Goal: Task Accomplishment & Management: Manage account settings

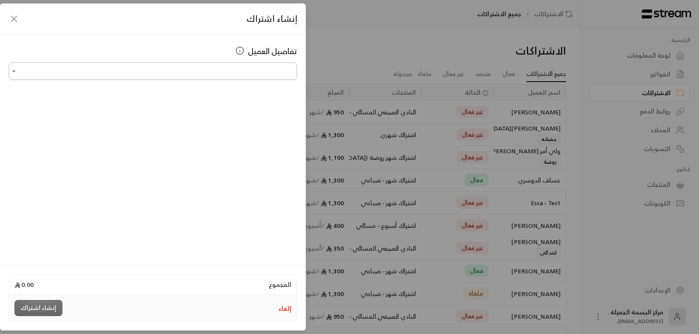
click at [216, 68] on input "اختر العميل" at bounding box center [153, 71] width 288 height 15
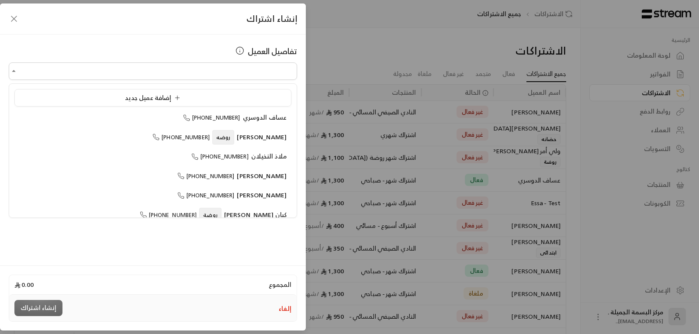
click at [14, 20] on icon "button" at bounding box center [14, 19] width 10 height 10
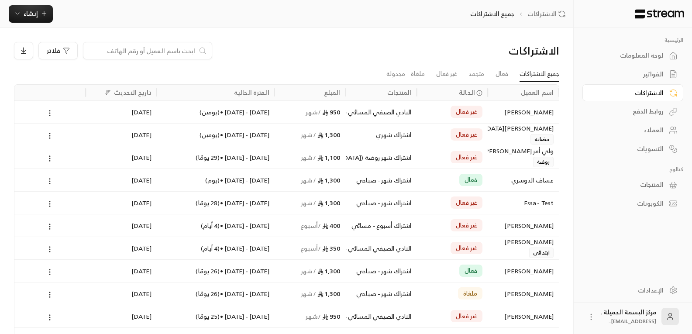
click at [653, 131] on div "العملاء" at bounding box center [629, 130] width 70 height 9
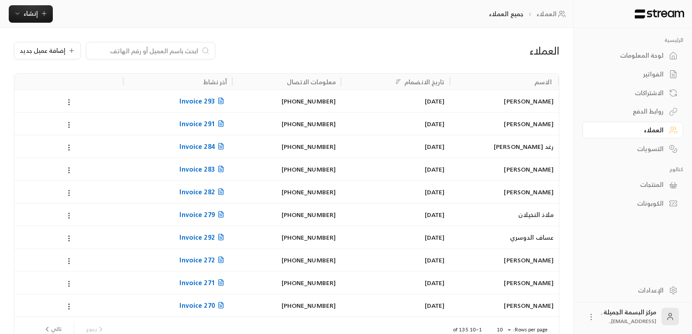
click at [156, 47] on input at bounding box center [145, 51] width 107 height 10
click at [29, 13] on span "إنشاء" at bounding box center [31, 13] width 14 height 11
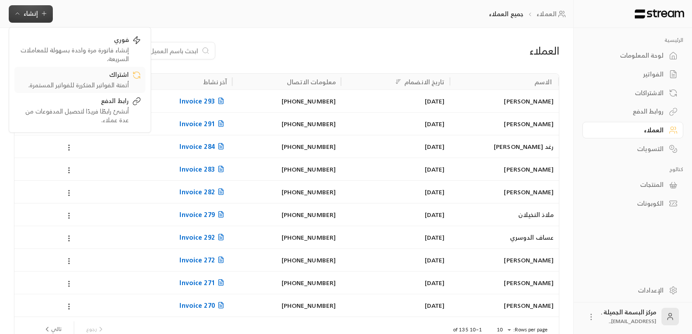
click at [115, 83] on div "أتمتة الفواتير المتكررة للفواتير المستمرة." at bounding box center [74, 85] width 110 height 9
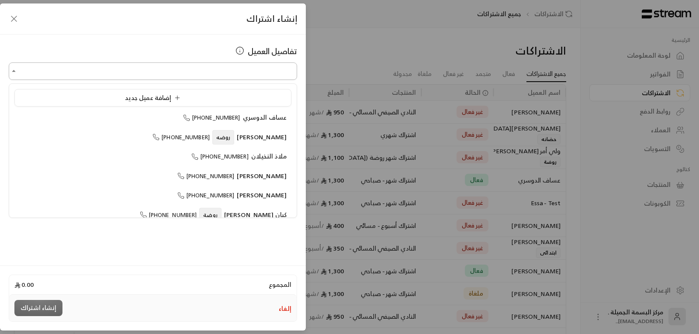
click at [252, 74] on input "اختر العميل" at bounding box center [153, 71] width 288 height 15
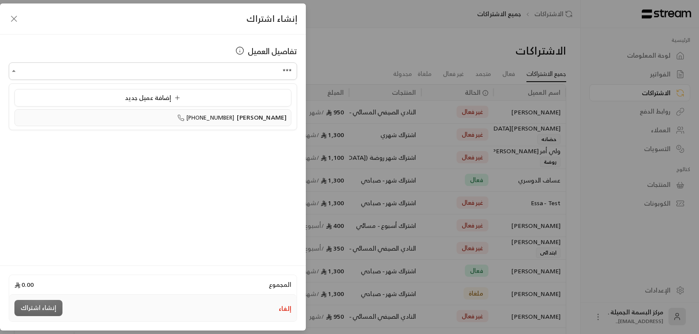
click at [249, 121] on span "سفانة المعثم" at bounding box center [260, 118] width 52 height 10
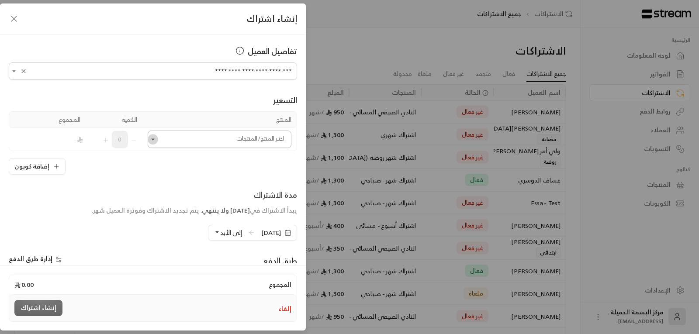
click at [156, 141] on icon "Open" at bounding box center [153, 139] width 9 height 9
type input "**********"
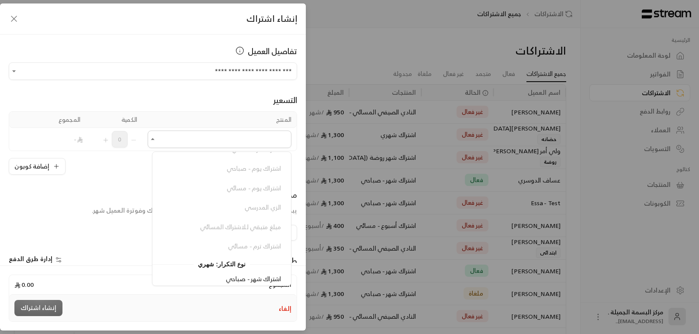
scroll to position [131, 0]
click at [245, 258] on span "اشتراك شهر - صباحي" at bounding box center [253, 255] width 55 height 11
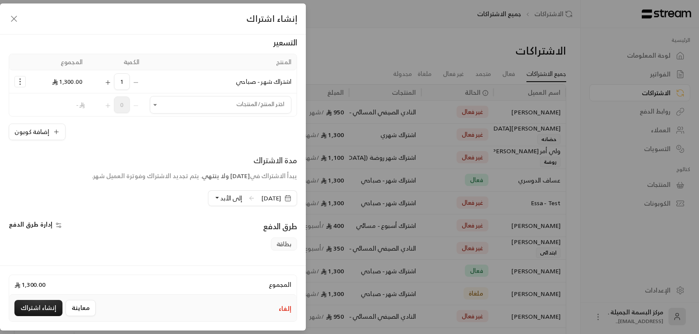
scroll to position [87, 0]
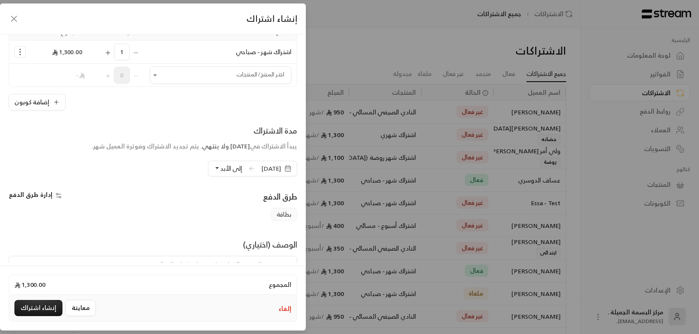
click at [285, 168] on rect "button" at bounding box center [287, 168] width 5 height 5
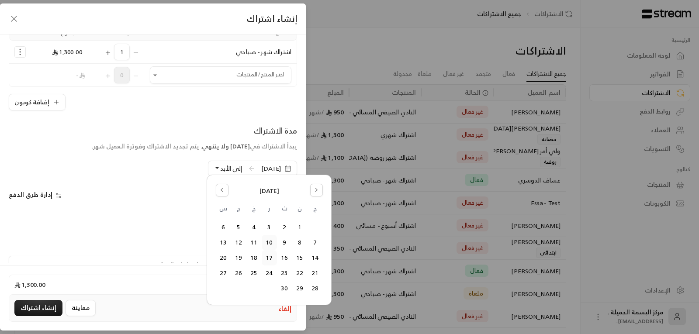
click at [269, 242] on button "10" at bounding box center [269, 242] width 14 height 14
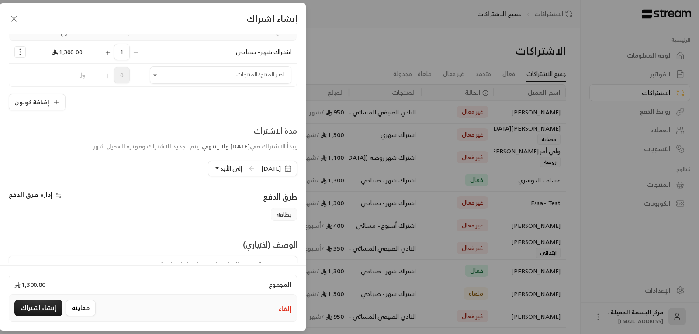
click at [214, 166] on button "إلى الأبد" at bounding box center [228, 168] width 28 height 15
click at [282, 211] on span "دورة واحدة" at bounding box center [296, 208] width 29 height 7
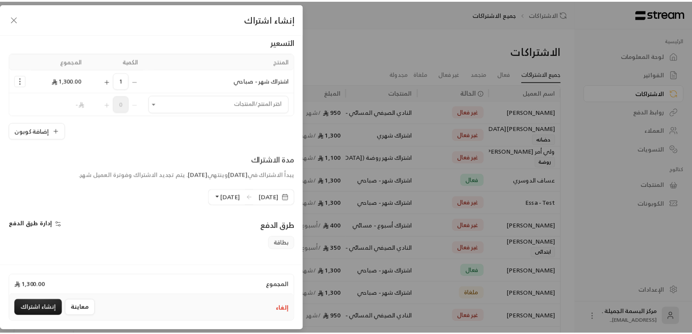
scroll to position [44, 0]
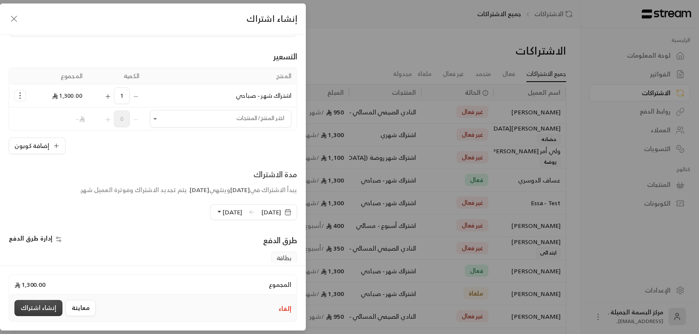
click at [43, 309] on button "إنشاء اشتراك" at bounding box center [38, 308] width 48 height 16
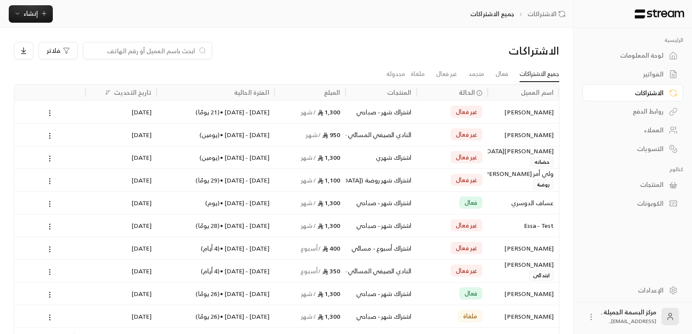
click at [656, 131] on div "العملاء" at bounding box center [629, 130] width 70 height 9
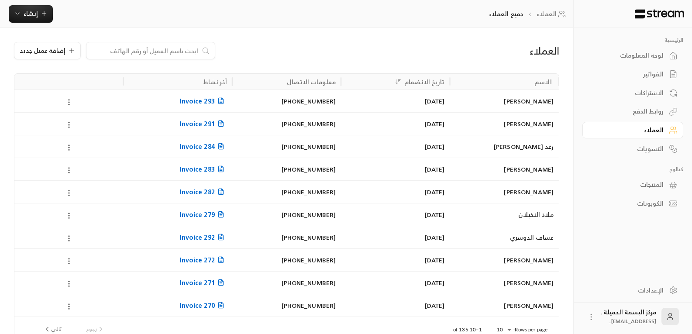
click at [151, 48] on input at bounding box center [145, 51] width 107 height 10
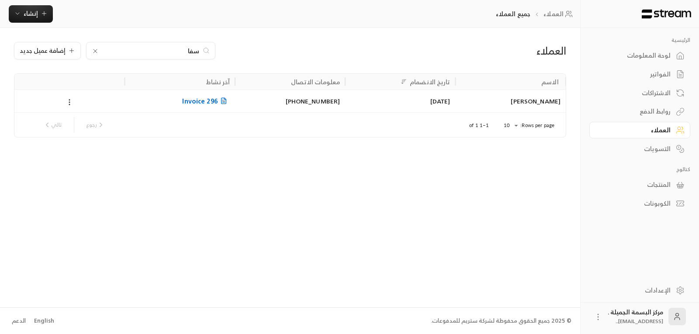
type input "سفا"
click at [549, 104] on div "سفانة المعثم" at bounding box center [511, 101] width 100 height 22
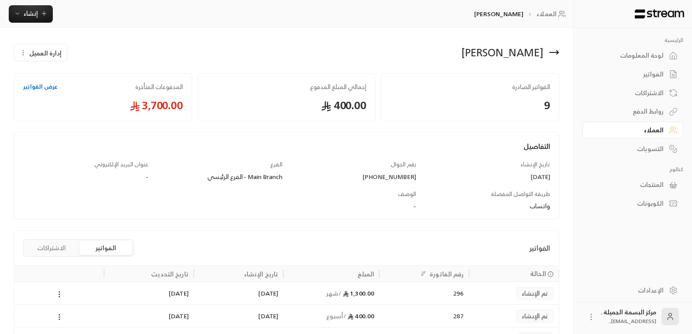
click at [32, 86] on link "عرض الفواتير" at bounding box center [40, 87] width 35 height 9
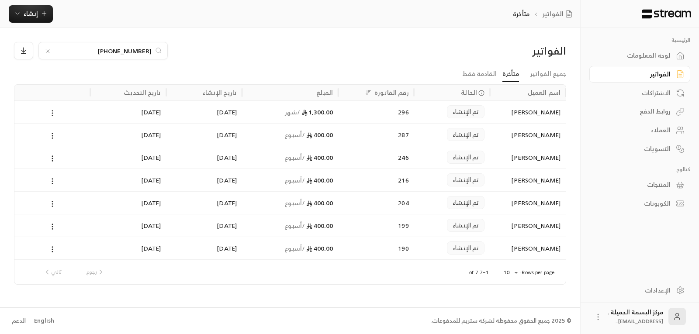
click at [52, 115] on circle at bounding box center [52, 115] width 1 height 1
click at [52, 114] on div at bounding box center [349, 167] width 699 height 334
click at [52, 114] on circle at bounding box center [52, 113] width 1 height 1
click at [61, 134] on li "عرض" at bounding box center [62, 136] width 22 height 16
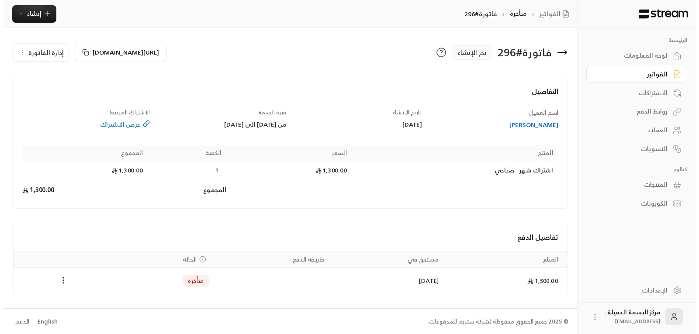
scroll to position [1, 0]
click at [60, 282] on circle "Payments" at bounding box center [59, 282] width 1 height 1
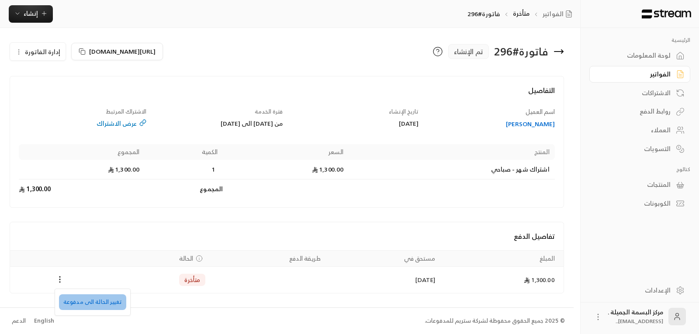
click at [94, 304] on li "تغيير الحالة الى مدفوعة" at bounding box center [92, 302] width 67 height 16
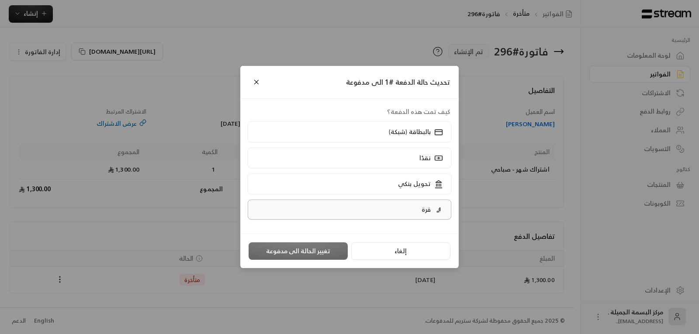
click at [423, 213] on p "قرة" at bounding box center [426, 209] width 9 height 9
click at [297, 250] on button "تغيير الحالة الى مدفوعة" at bounding box center [298, 250] width 99 height 17
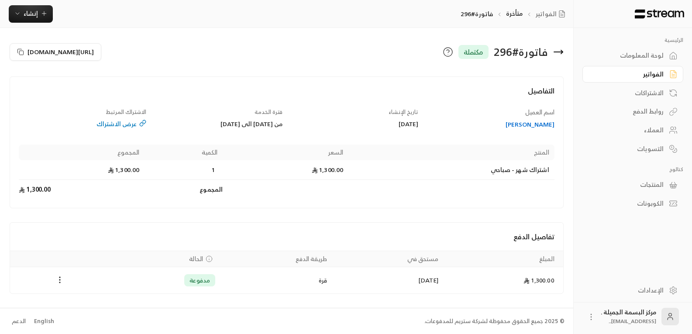
scroll to position [0, 0]
click at [645, 151] on div "التسويات" at bounding box center [629, 149] width 70 height 9
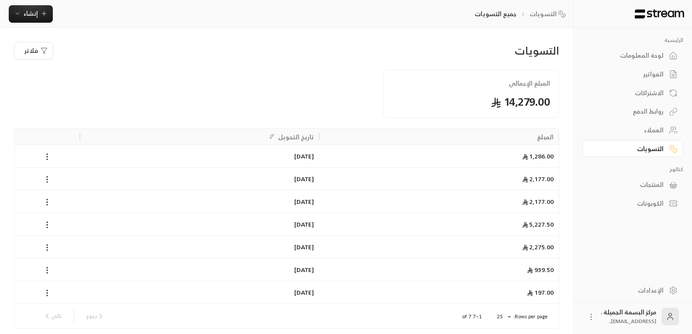
click at [647, 95] on div "الاشتراكات" at bounding box center [629, 93] width 70 height 9
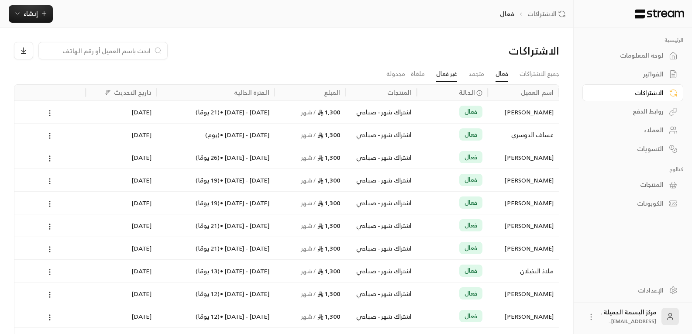
click at [446, 76] on link "غير فعال" at bounding box center [446, 74] width 21 height 16
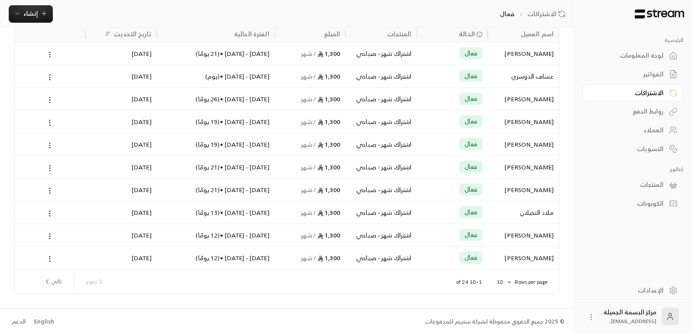
scroll to position [59, 0]
